Goal: Unclear

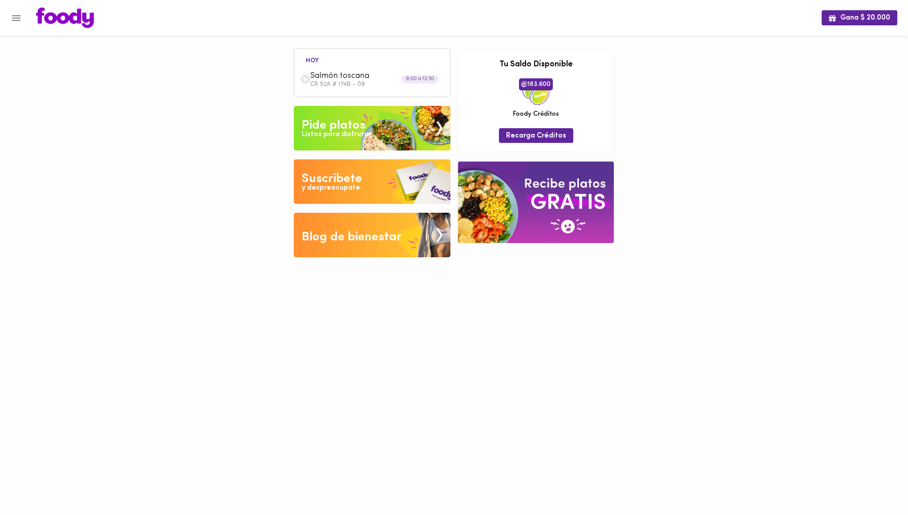
click at [369, 79] on span "Salmón toscana" at bounding box center [361, 76] width 102 height 10
click at [371, 73] on span "Salmón toscana" at bounding box center [361, 76] width 102 height 10
